Goal: Communication & Community: Answer question/provide support

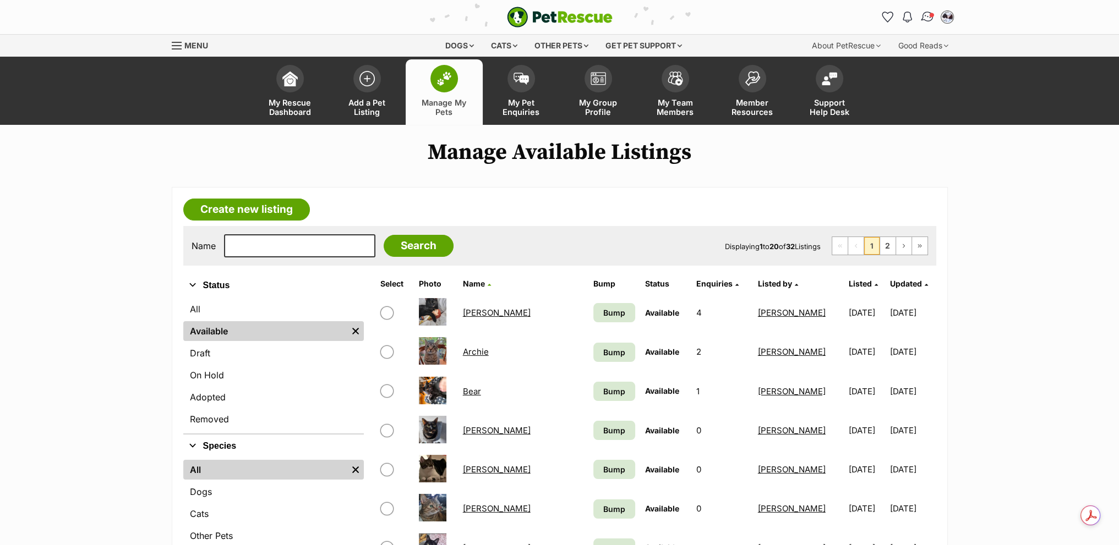
click at [925, 17] on img "Conversations" at bounding box center [927, 17] width 15 height 14
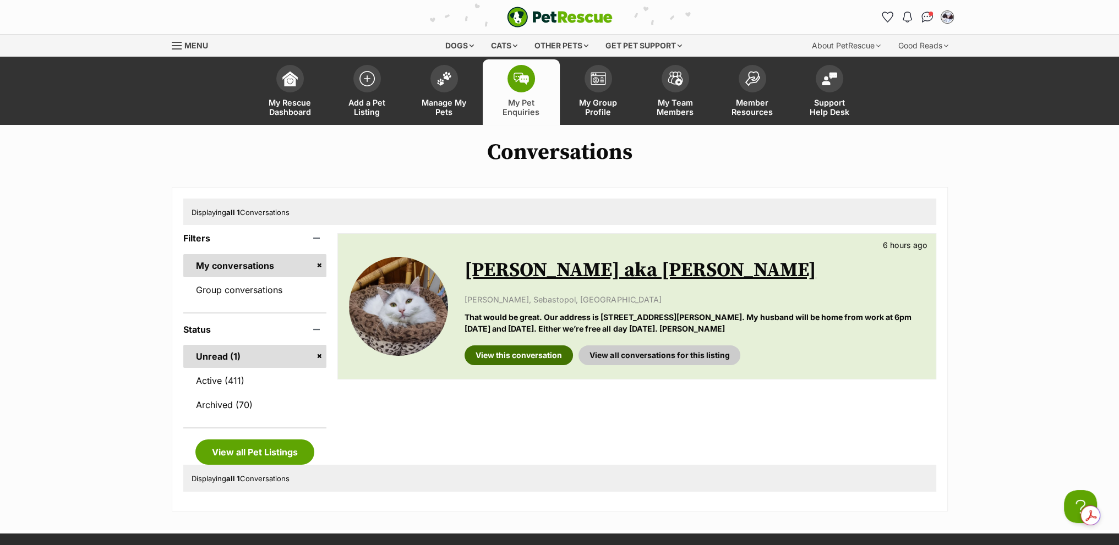
click at [538, 363] on link "View this conversation" at bounding box center [519, 356] width 108 height 20
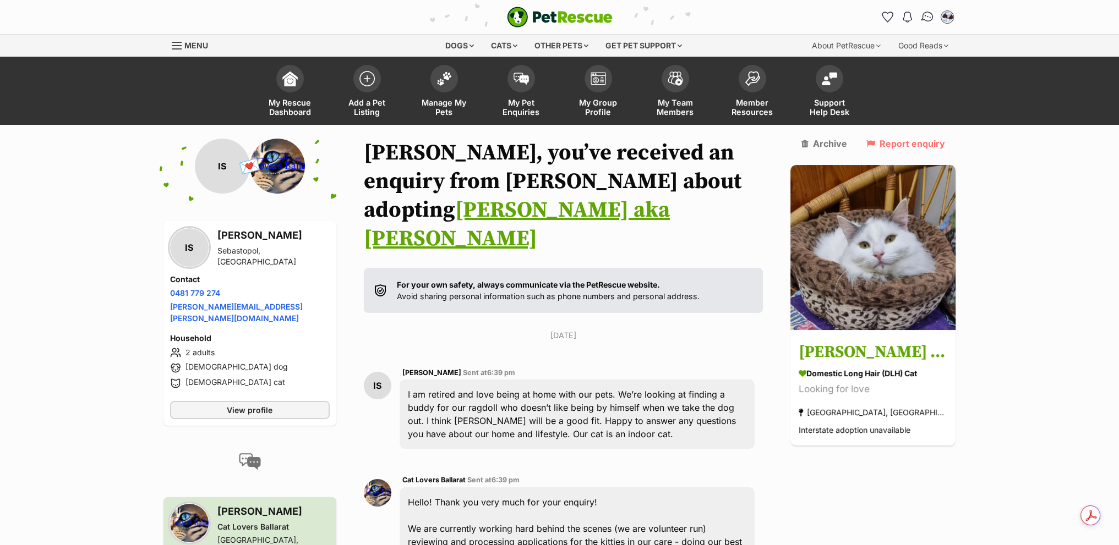
click at [925, 13] on img "Conversations" at bounding box center [927, 17] width 15 height 14
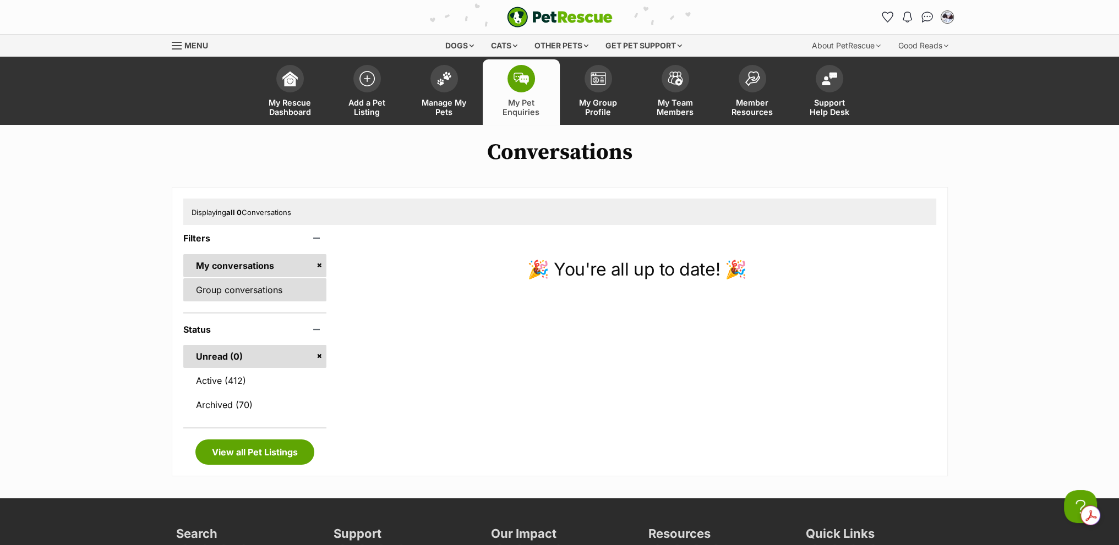
click at [214, 290] on link "Group conversations" at bounding box center [255, 290] width 144 height 23
